Goal: Information Seeking & Learning: Learn about a topic

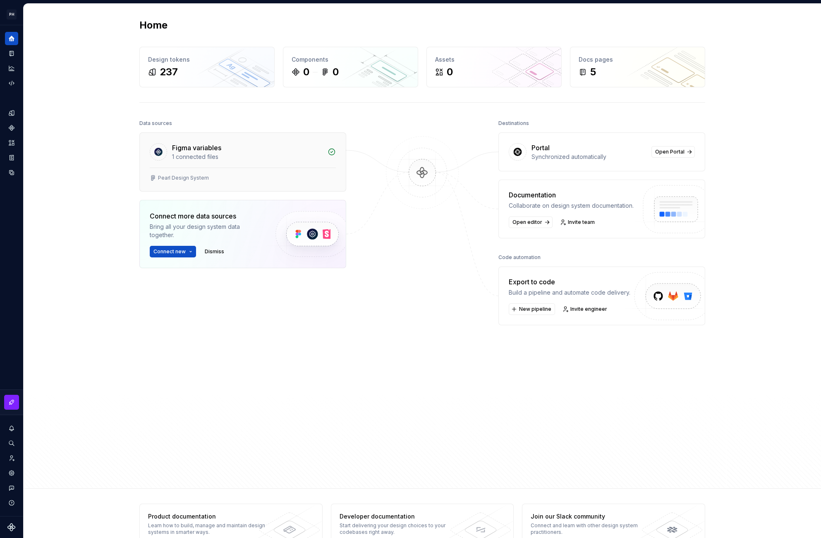
click at [287, 150] on div "Figma variables" at bounding box center [247, 148] width 151 height 10
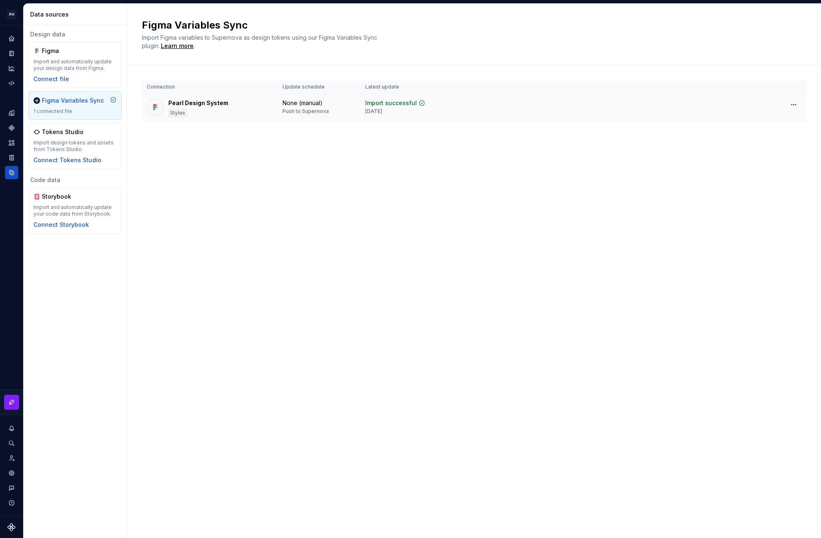
click at [201, 102] on div "Pearl Design System" at bounding box center [198, 103] width 60 height 8
click at [75, 107] on div "Figma Variables Sync 1 connected file" at bounding box center [74, 105] width 83 height 18
click at [352, 105] on div "None (manual) Push to Supernova" at bounding box center [318, 107] width 73 height 16
click at [64, 72] on div "Figma Import and automatically update your design data from Figma. Connect file" at bounding box center [74, 65] width 83 height 36
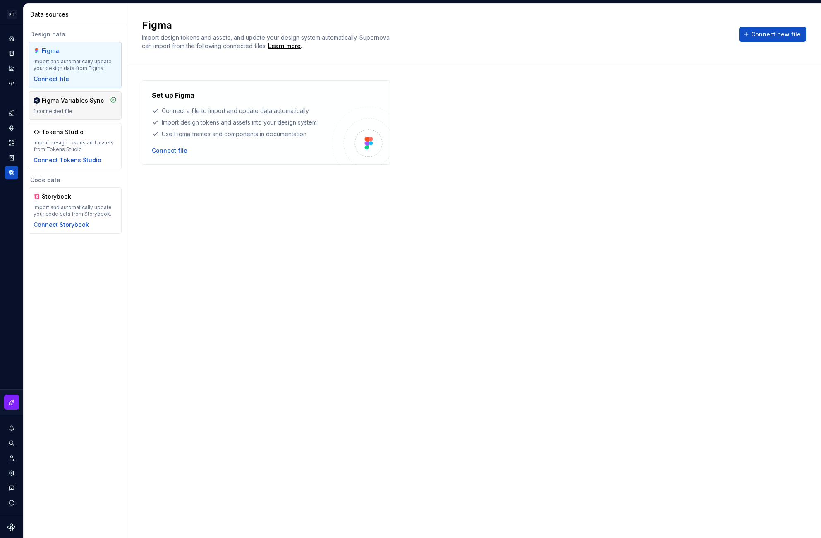
click at [78, 110] on div "1 connected file" at bounding box center [74, 111] width 83 height 7
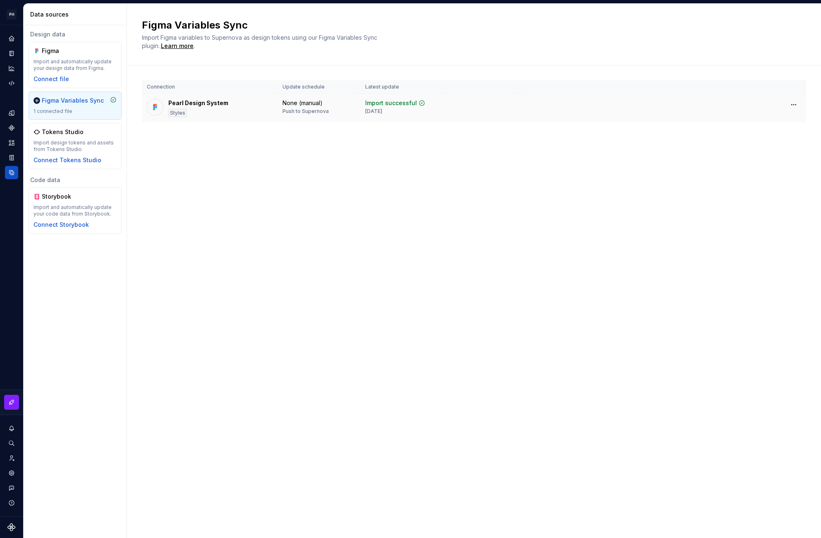
drag, startPoint x: 186, startPoint y: 103, endPoint x: 168, endPoint y: 105, distance: 17.9
click at [186, 103] on div "Pearl Design System" at bounding box center [198, 103] width 60 height 8
click at [156, 106] on img at bounding box center [155, 107] width 8 height 8
click at [358, 110] on td "None (manual) Push to Supernova" at bounding box center [318, 108] width 83 height 29
click at [285, 111] on div "Push to Supernova" at bounding box center [305, 111] width 46 height 7
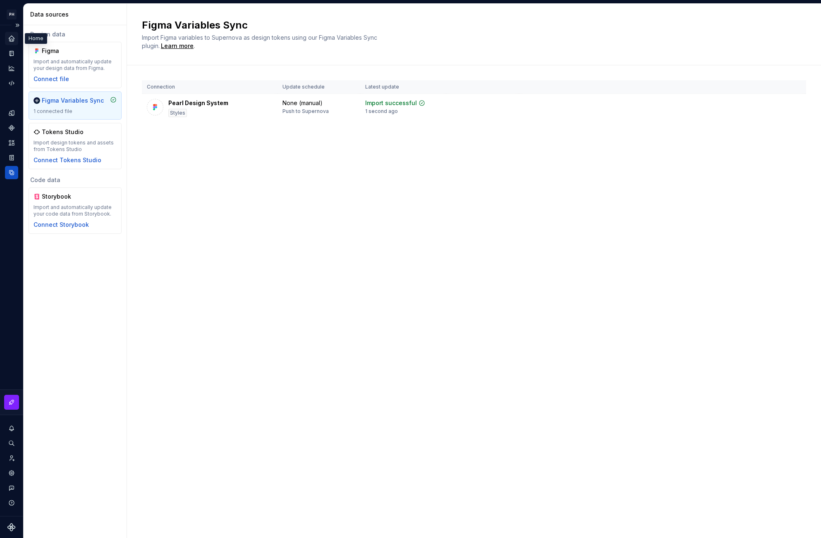
click at [12, 39] on icon "Home" at bounding box center [11, 38] width 5 height 5
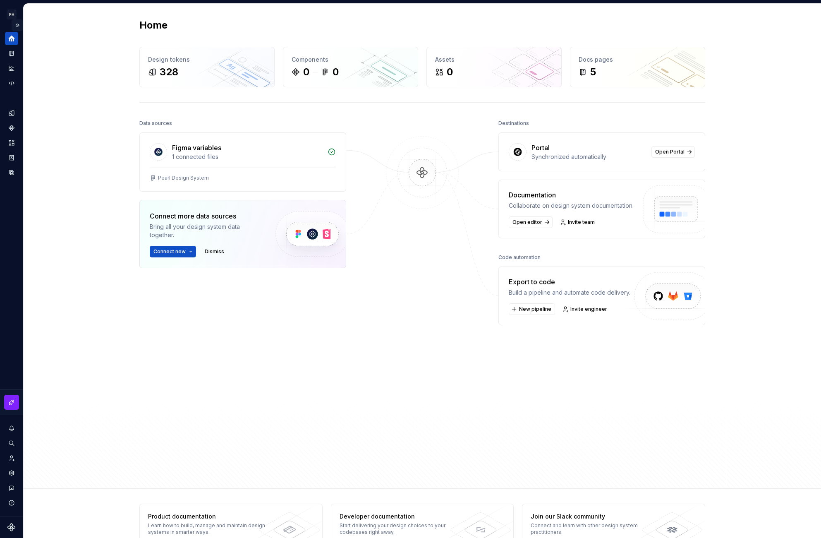
click at [18, 25] on button "Expand sidebar" at bounding box center [18, 25] width 12 height 12
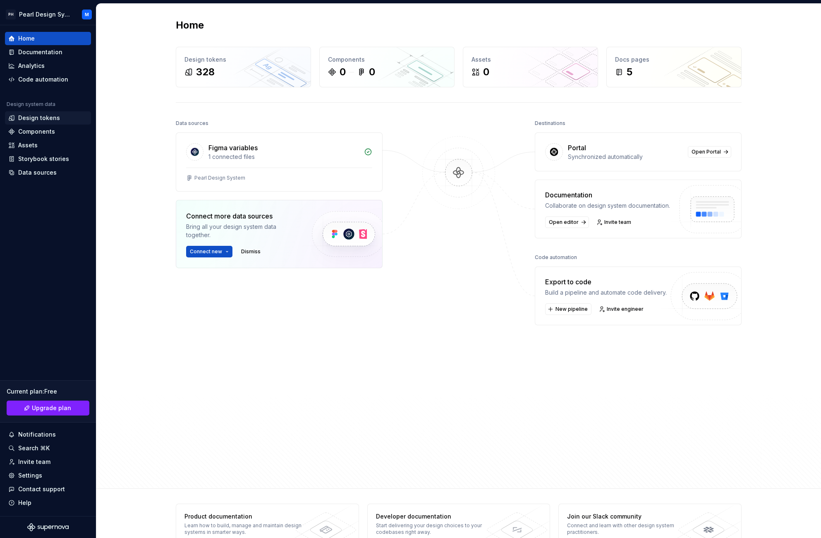
click at [25, 121] on div "Design tokens" at bounding box center [39, 118] width 42 height 8
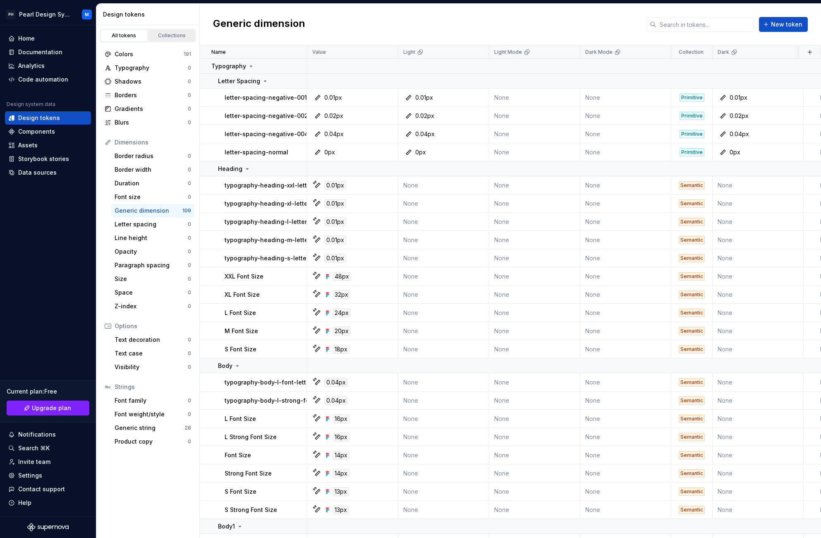
click at [172, 33] on div "Collections" at bounding box center [171, 35] width 41 height 7
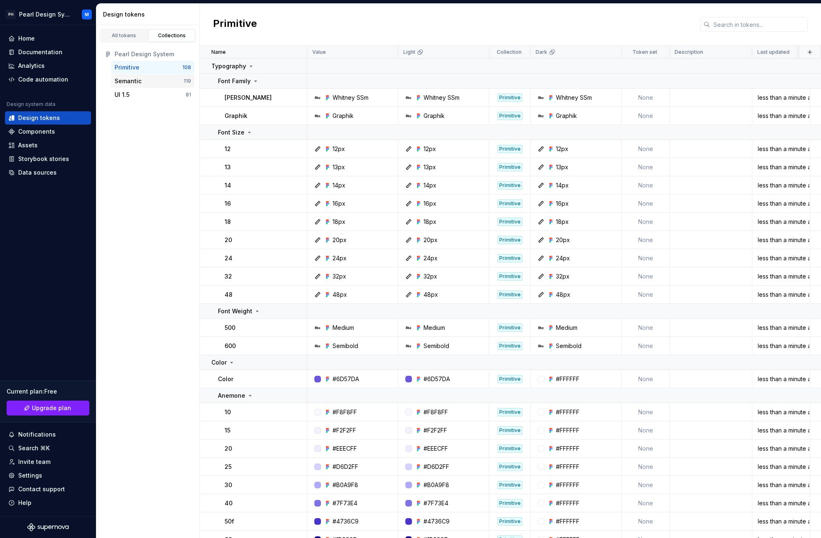
click at [158, 82] on div "Semantic" at bounding box center [149, 81] width 69 height 8
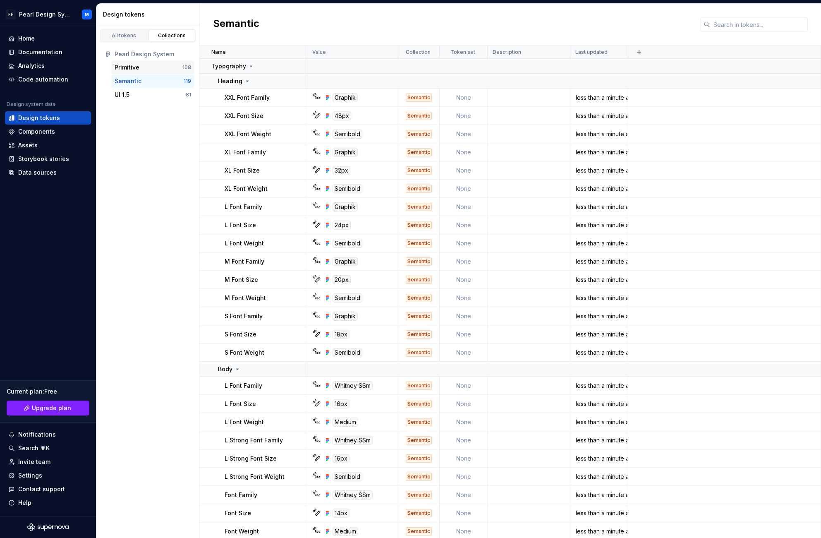
click at [161, 67] on div "Primitive" at bounding box center [149, 67] width 68 height 8
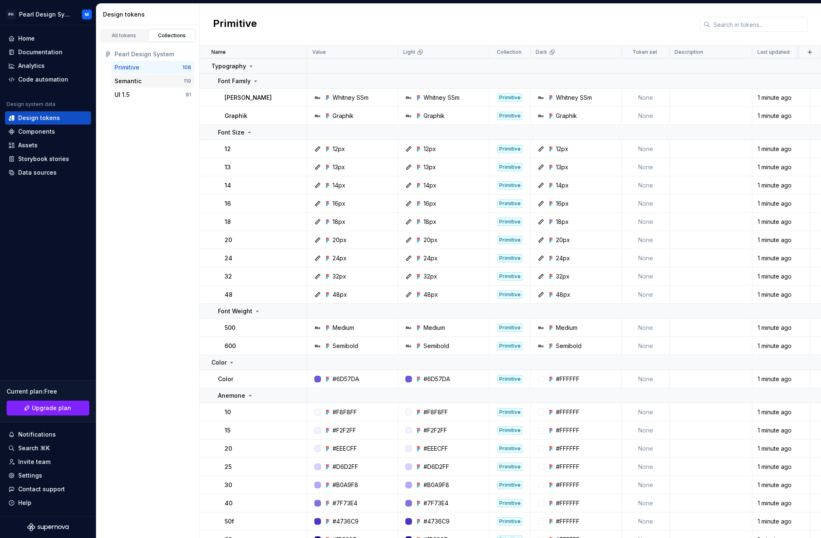
click at [151, 80] on div "Semantic" at bounding box center [149, 81] width 69 height 8
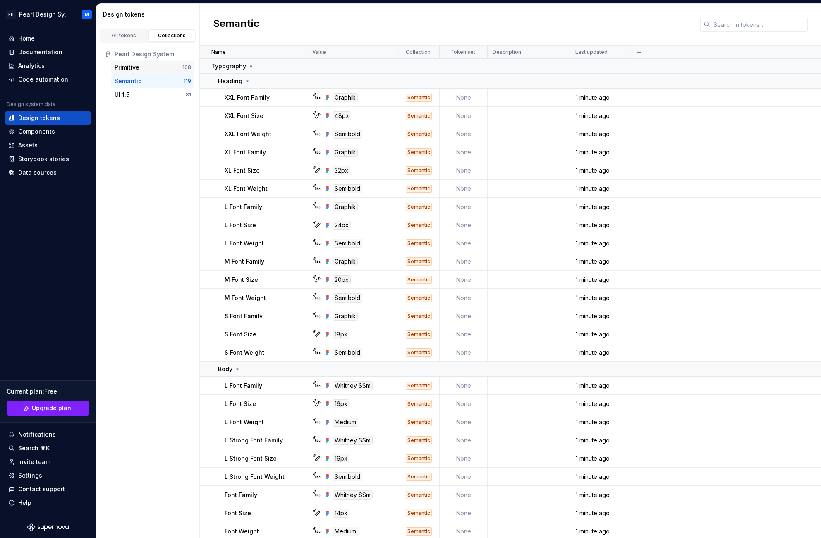
click at [151, 65] on div "Primitive" at bounding box center [149, 67] width 68 height 8
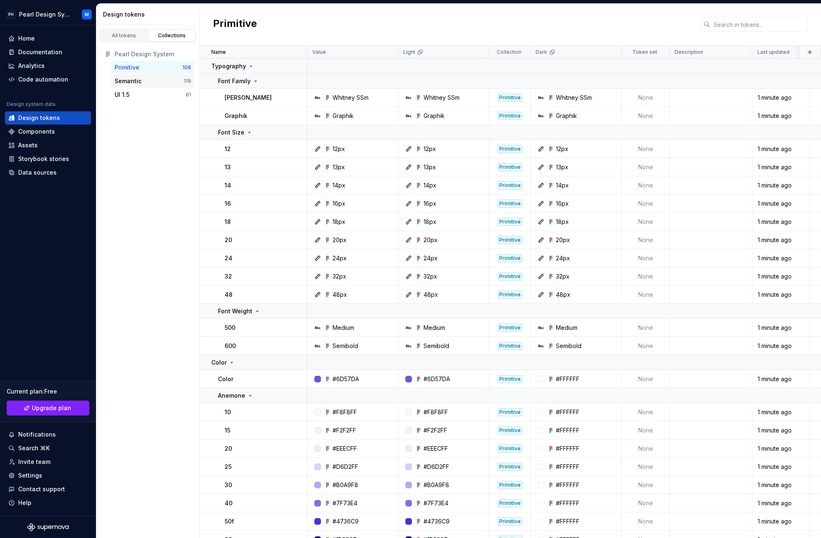
click at [155, 82] on div "Semantic" at bounding box center [149, 81] width 69 height 8
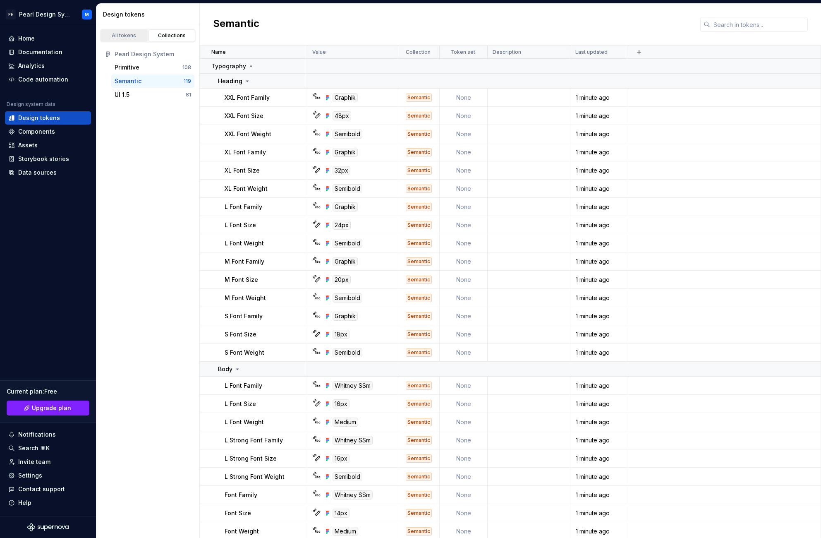
click at [122, 31] on link "All tokens" at bounding box center [123, 35] width 47 height 12
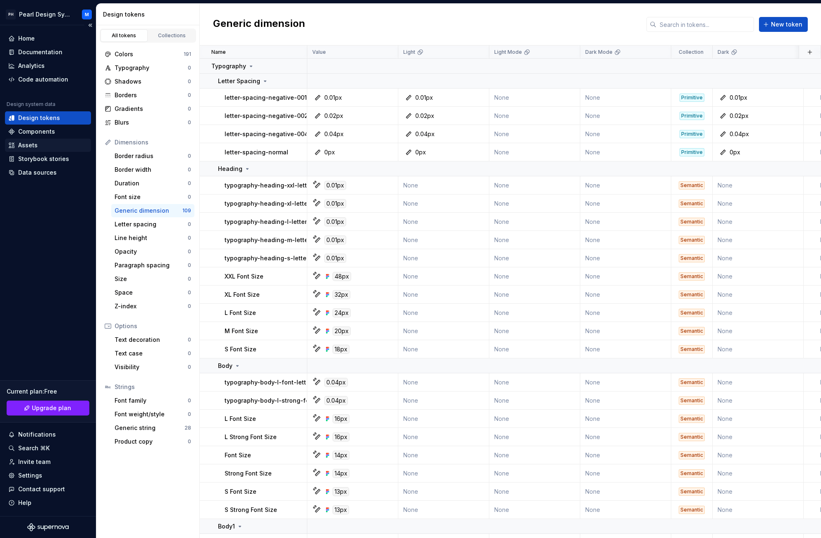
click at [40, 143] on div "Assets" at bounding box center [47, 145] width 79 height 8
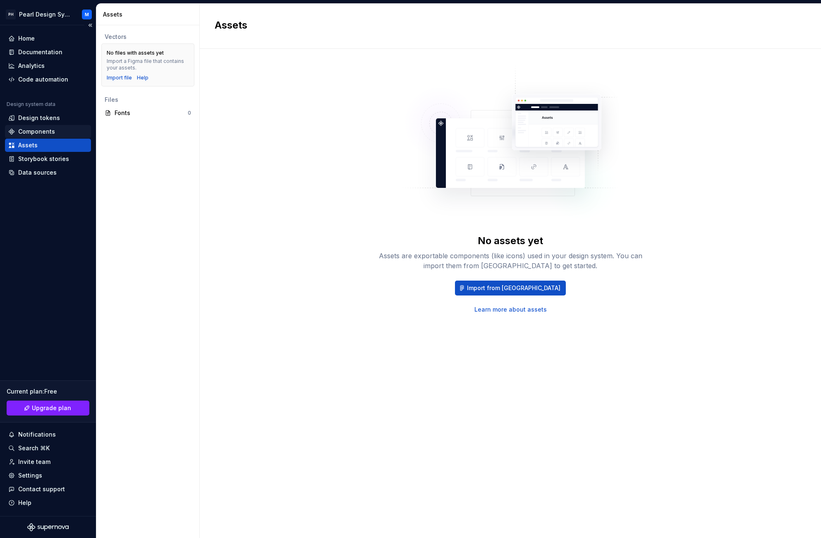
click at [40, 132] on div "Components" at bounding box center [36, 131] width 37 height 8
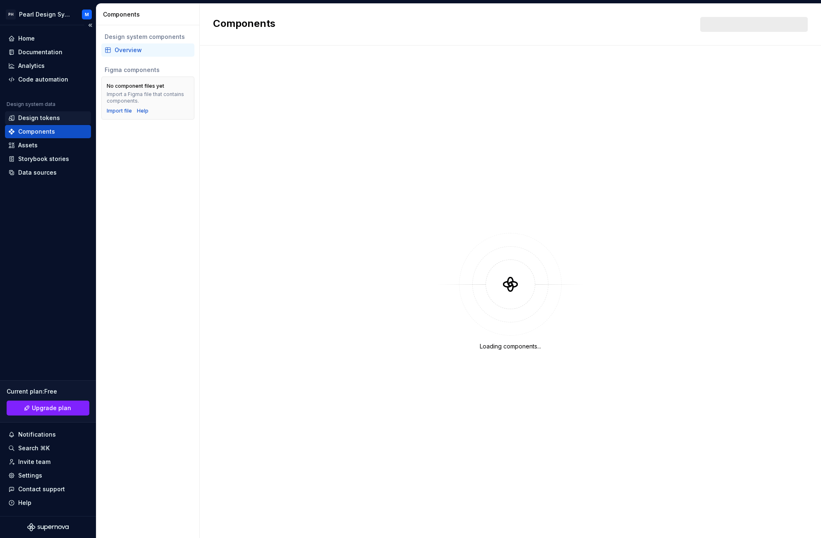
click at [40, 114] on div "Design tokens" at bounding box center [39, 118] width 42 height 8
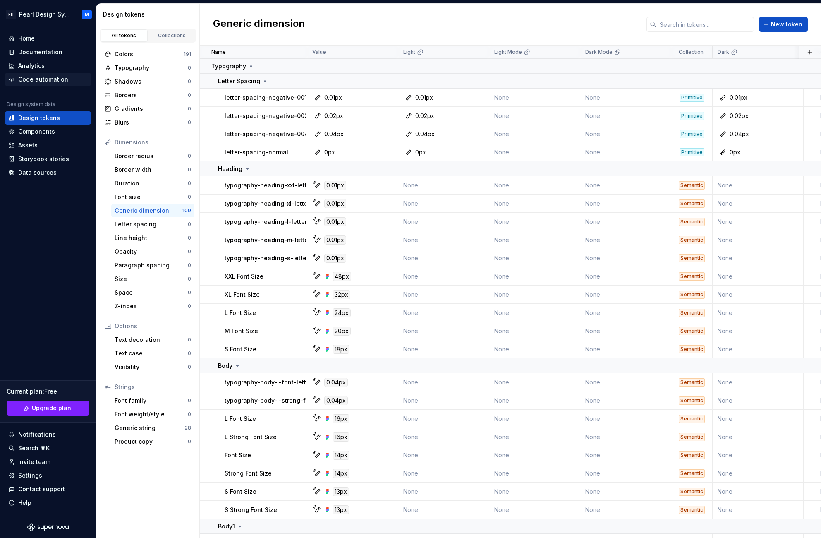
click at [33, 78] on div "Code automation" at bounding box center [43, 79] width 50 height 8
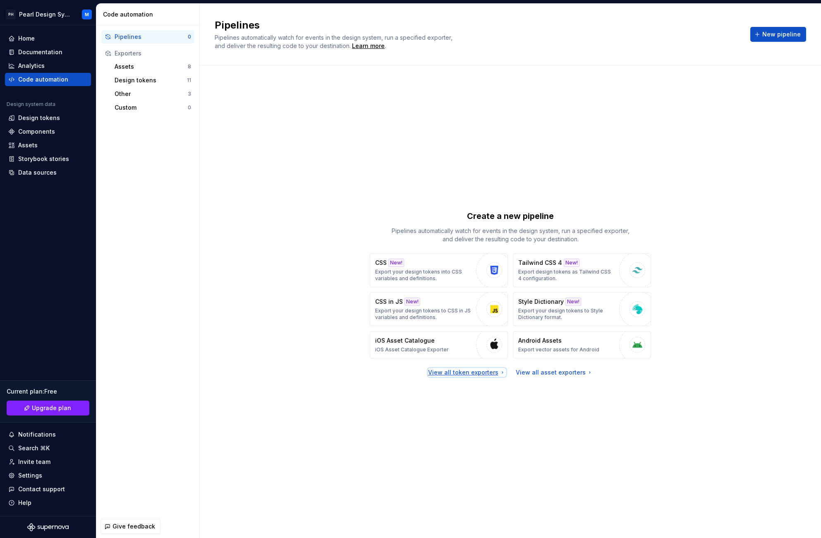
click at [480, 370] on div "View all token exporters" at bounding box center [467, 372] width 78 height 8
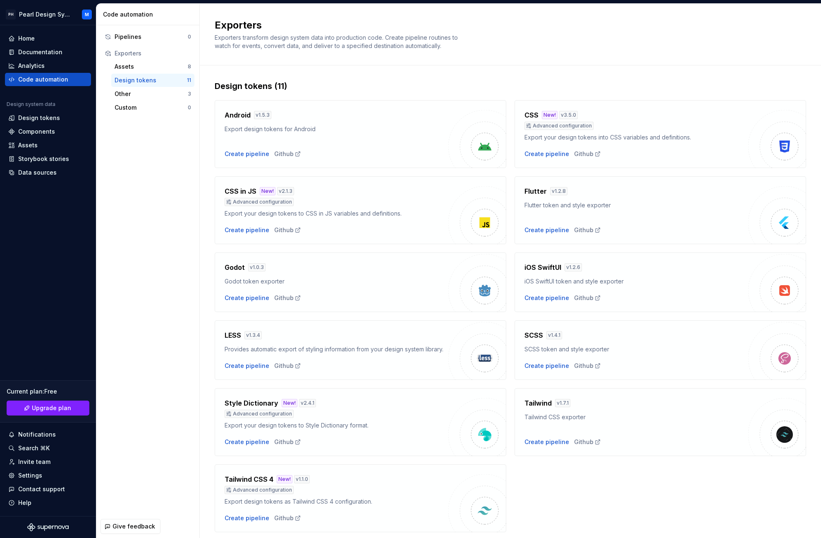
scroll to position [26, 0]
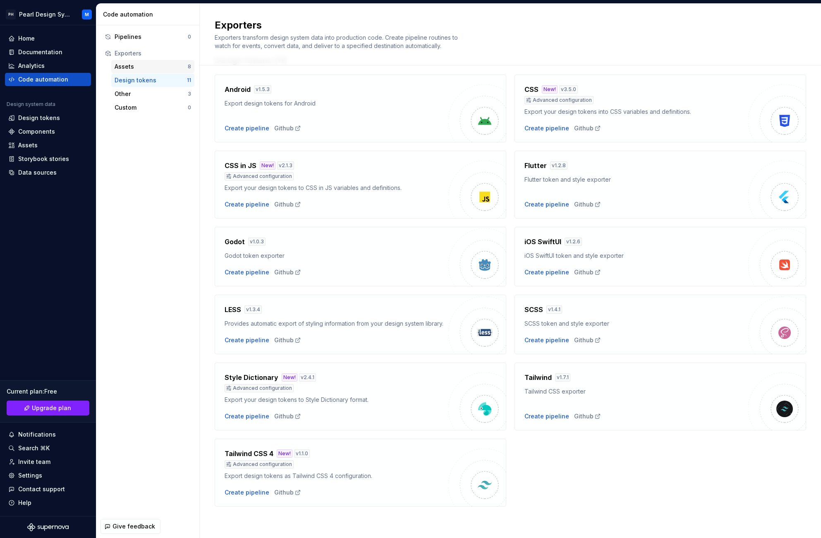
click at [160, 66] on div "Assets" at bounding box center [151, 66] width 73 height 8
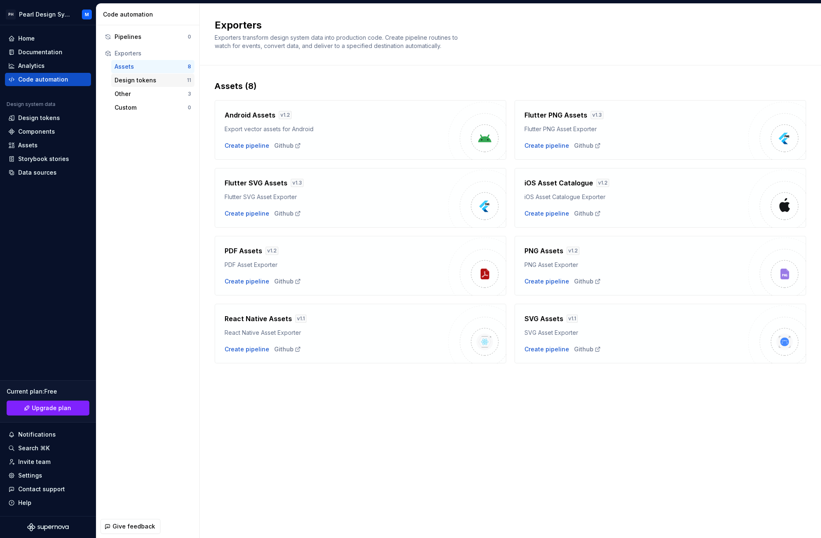
click at [155, 79] on div "Design tokens" at bounding box center [151, 80] width 72 height 8
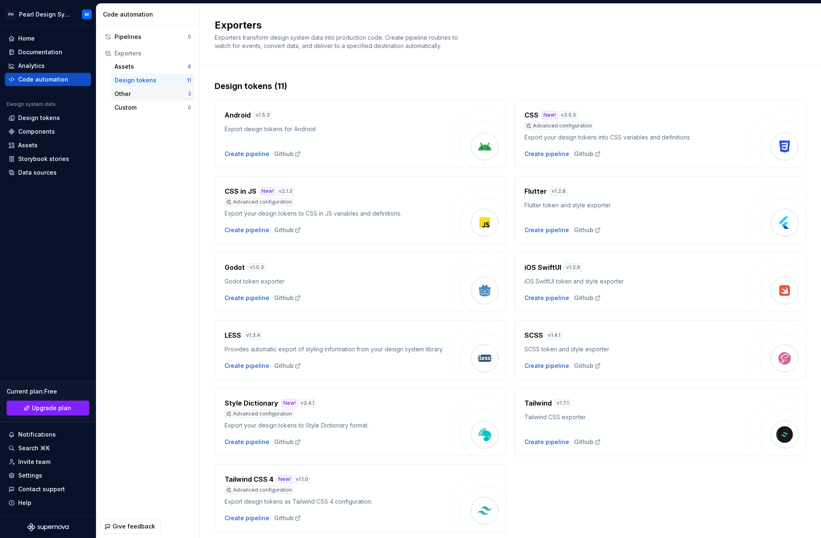
drag, startPoint x: 155, startPoint y: 93, endPoint x: 158, endPoint y: 90, distance: 4.5
click at [155, 93] on div "Other" at bounding box center [151, 94] width 73 height 8
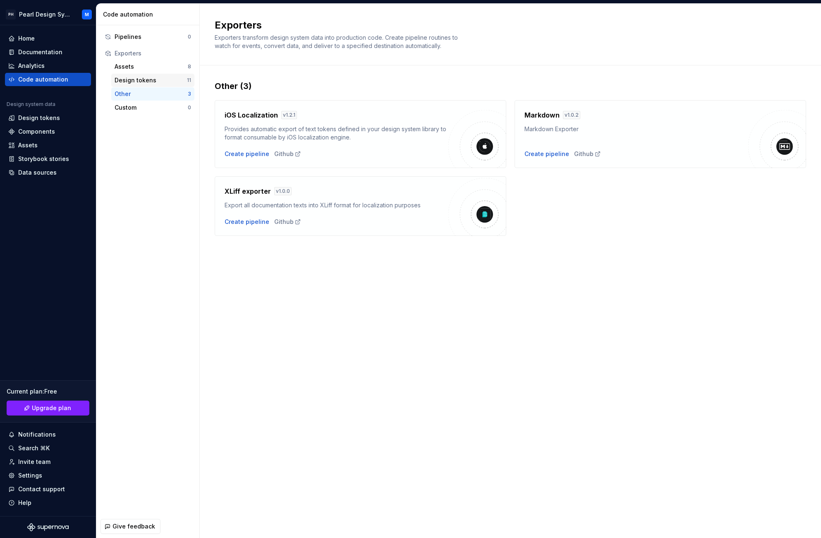
click at [157, 79] on div "Design tokens" at bounding box center [151, 80] width 72 height 8
